Goal: Task Accomplishment & Management: Complete application form

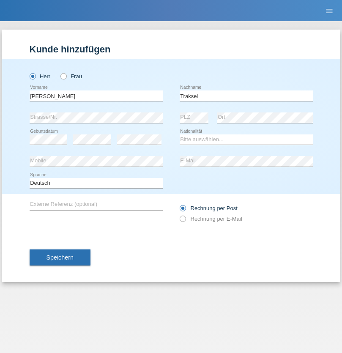
type input "Traksel"
select select "DE"
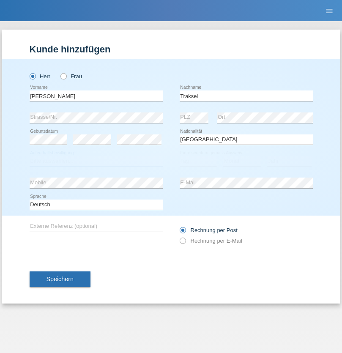
select select "C"
select select "01"
select select "07"
select select "2008"
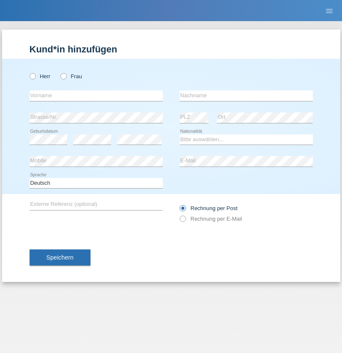
radio input "true"
click at [96, 95] on input "text" at bounding box center [96, 95] width 133 height 11
type input "Qenan"
click at [246, 95] on input "text" at bounding box center [245, 95] width 133 height 11
type input "[PERSON_NAME]"
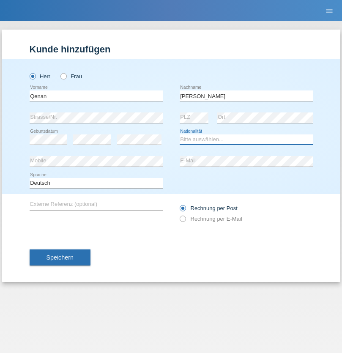
select select "IT"
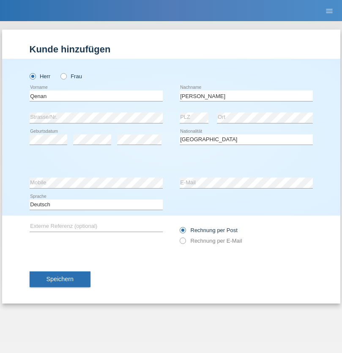
select select "C"
select select "06"
select select "01"
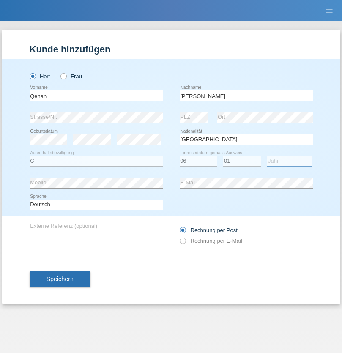
select select "2004"
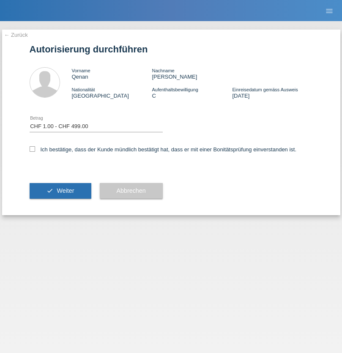
select select "1"
checkbox input "true"
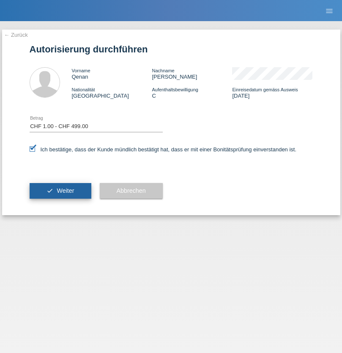
click at [60, 190] on span "Weiter" at bounding box center [65, 190] width 17 height 7
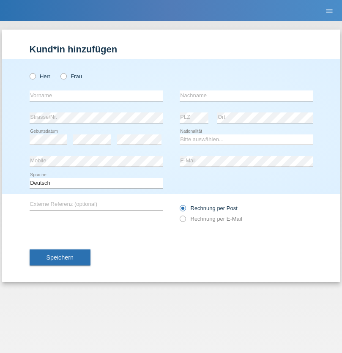
radio input "true"
click at [96, 95] on input "text" at bounding box center [96, 95] width 133 height 11
type input "Vedrana"
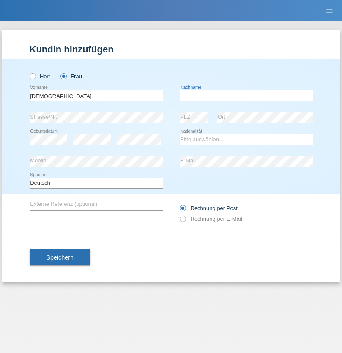
click at [246, 95] on input "text" at bounding box center [245, 95] width 133 height 11
type input "Cimbaljević"
select select "HR"
select select "C"
select select "11"
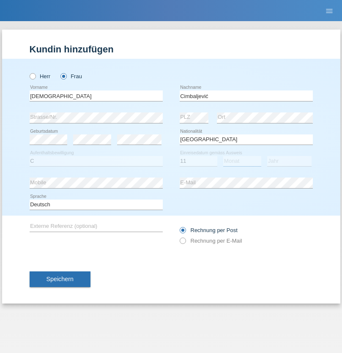
select select "08"
select select "2021"
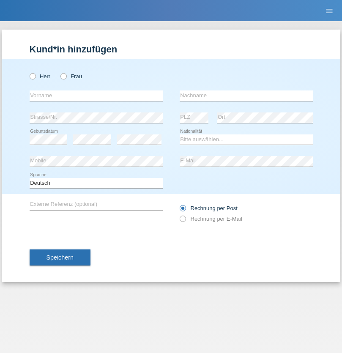
radio input "true"
click at [96, 95] on input "text" at bounding box center [96, 95] width 133 height 11
type input "Batsche"
click at [246, 95] on input "text" at bounding box center [245, 95] width 133 height 11
type input "Arifoska"
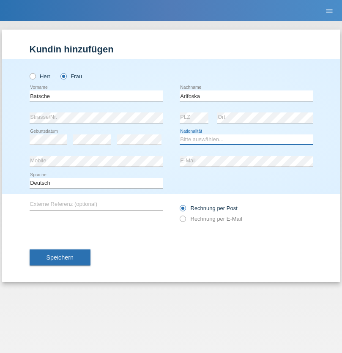
select select "CH"
radio input "true"
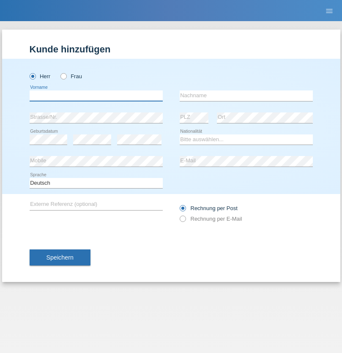
click at [96, 95] on input "text" at bounding box center [96, 95] width 133 height 11
type input "Emre"
click at [246, 95] on input "text" at bounding box center [245, 95] width 133 height 11
type input "Uzun"
select select "CH"
